Goal: Task Accomplishment & Management: Use online tool/utility

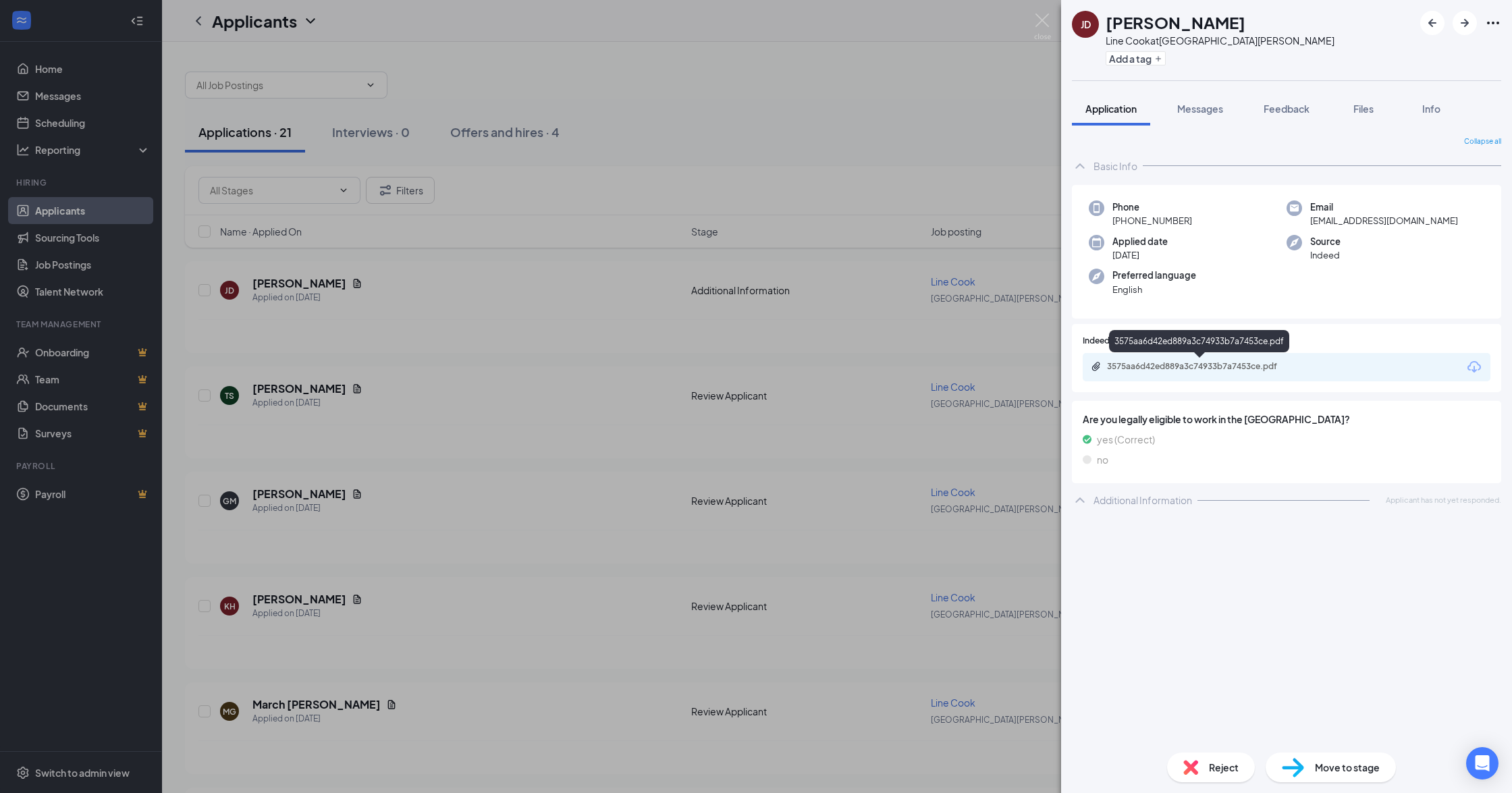
click at [1237, 365] on div "3575aa6d42ed889a3c74933b7a7453ce.pdf" at bounding box center [1201, 366] width 189 height 11
click at [326, 381] on div "JD [PERSON_NAME] Line Cook at [GEOGRAPHIC_DATA][PERSON_NAME] Add a tag Applicat…" at bounding box center [756, 396] width 1512 height 793
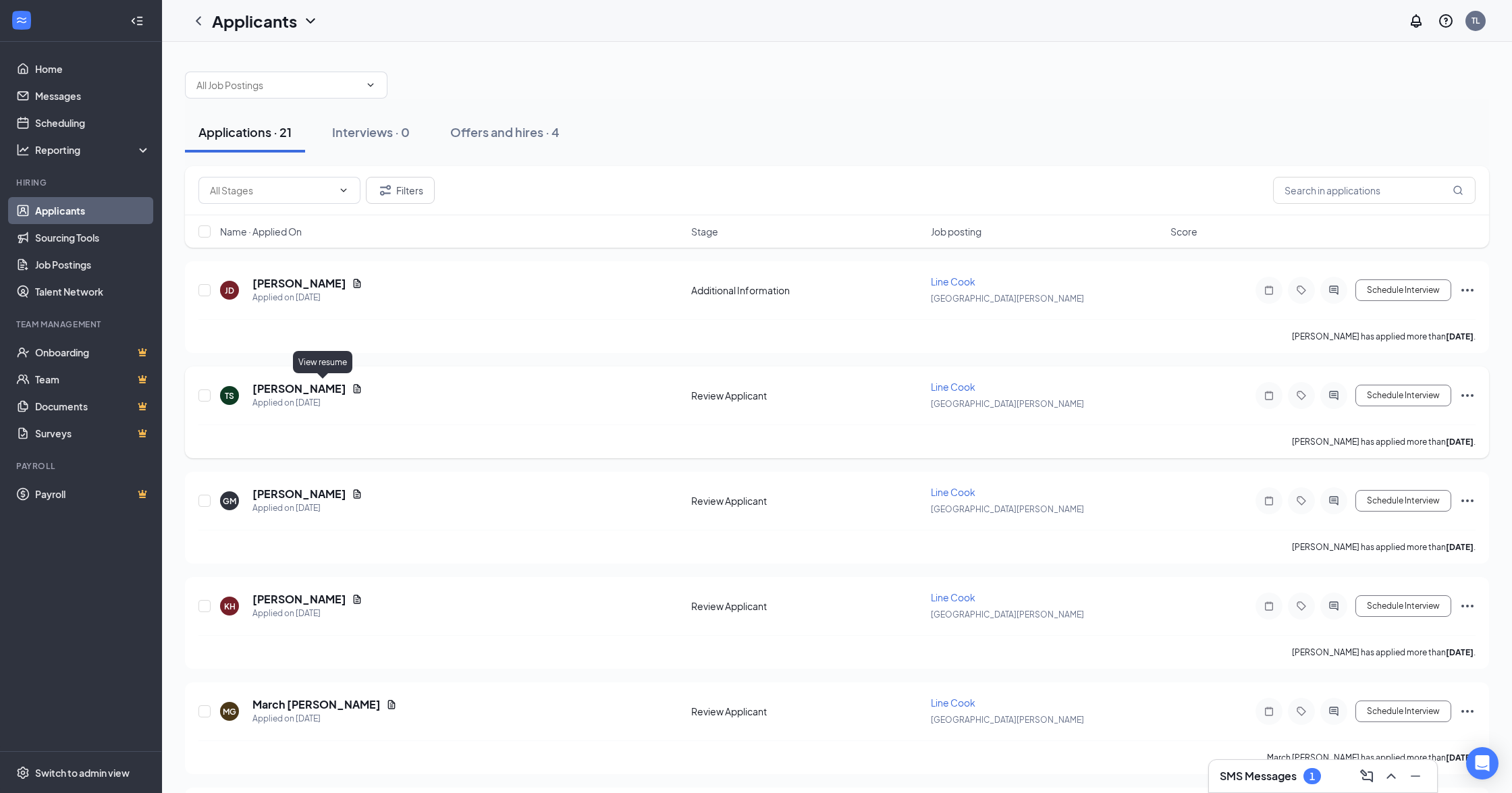
click at [353, 385] on icon "Document" at bounding box center [357, 388] width 7 height 8
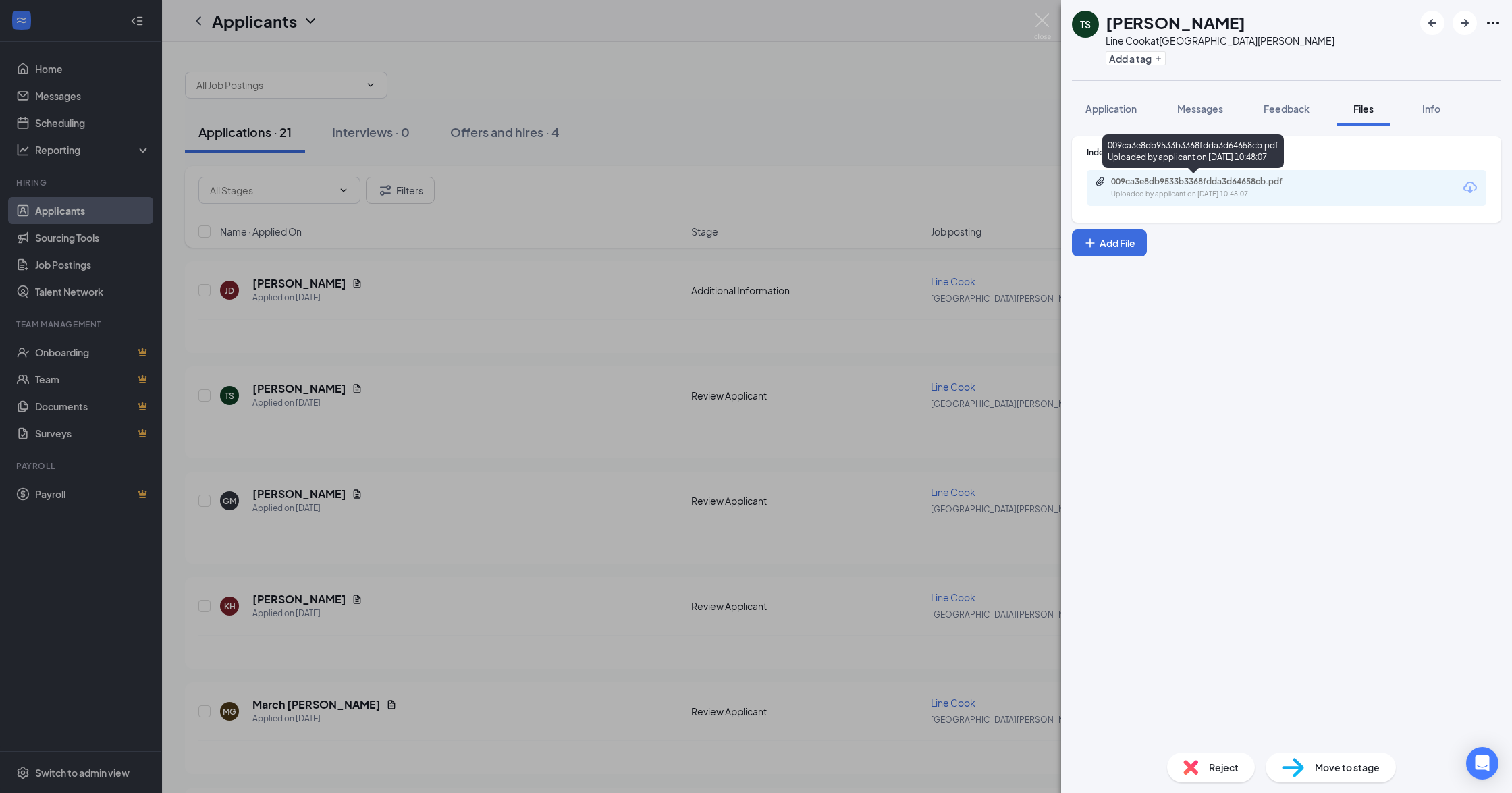
click at [1278, 186] on div "009ca3e8db9533b3368fdda3d64658cb.pdf" at bounding box center [1205, 182] width 189 height 11
click at [306, 506] on div "TS [PERSON_NAME] Line Cook at [GEOGRAPHIC_DATA][PERSON_NAME] Add a tag Applicat…" at bounding box center [756, 396] width 1512 height 793
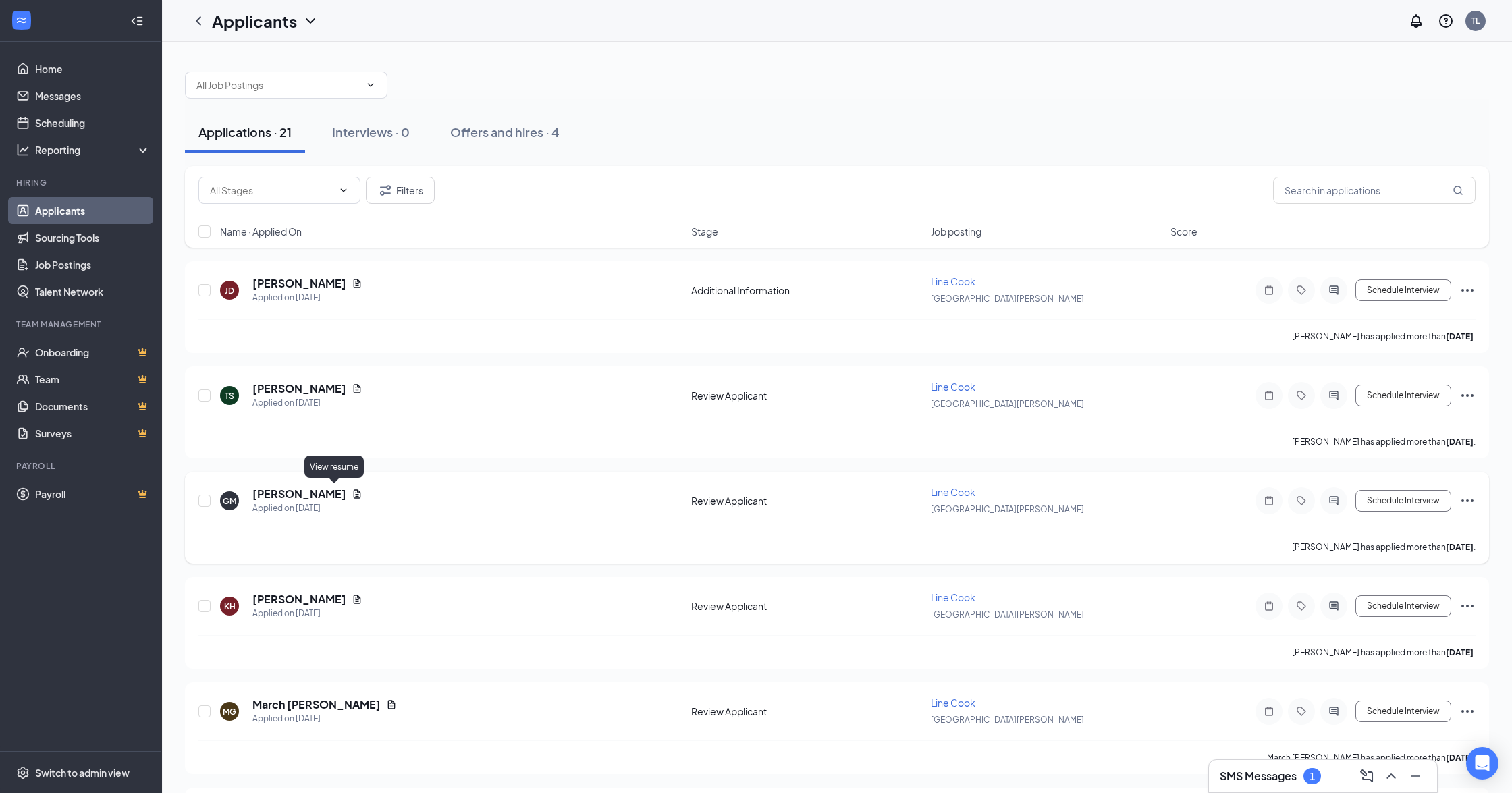
click at [352, 496] on icon "Document" at bounding box center [357, 494] width 11 height 11
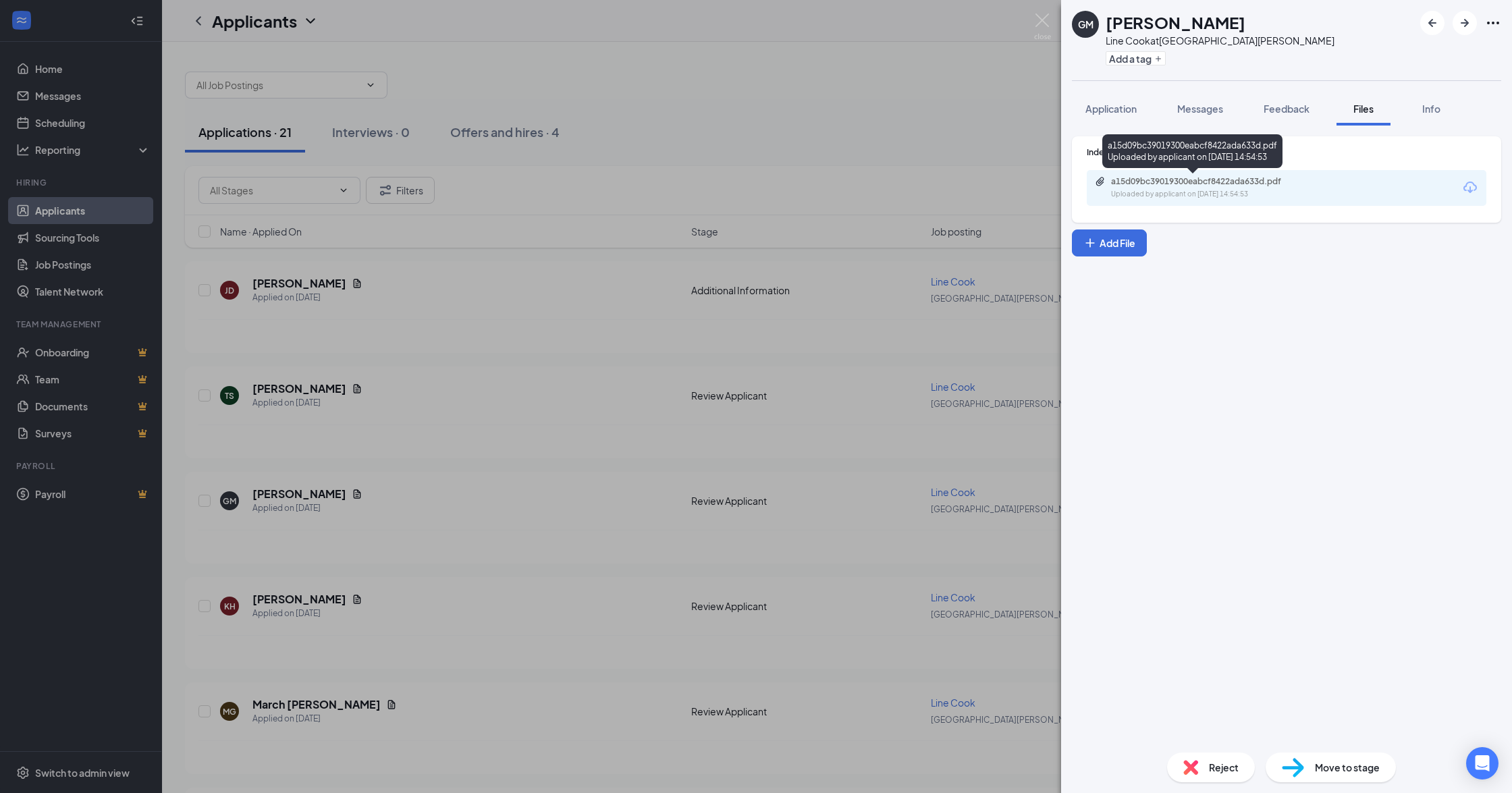
click at [1177, 181] on div "a15d09bc39019300eabcf8422ada633d.pdf" at bounding box center [1205, 182] width 189 height 11
